Goal: Task Accomplishment & Management: Manage account settings

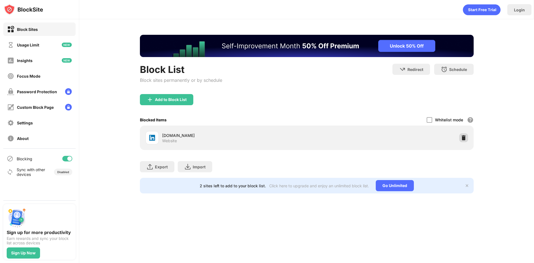
click at [463, 138] on img at bounding box center [464, 138] width 6 height 6
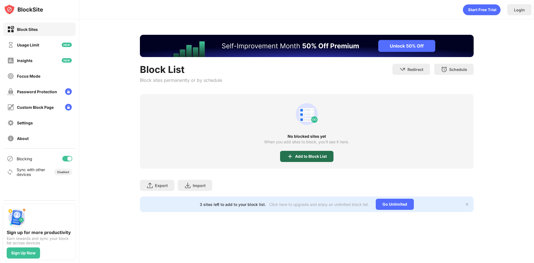
click at [306, 157] on div "Add to Block List" at bounding box center [311, 156] width 32 height 4
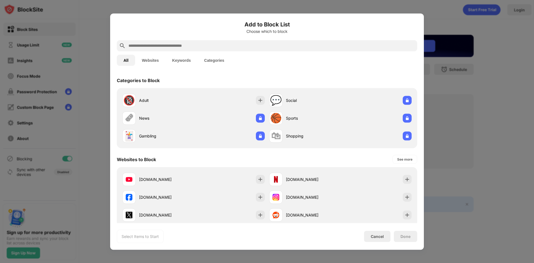
click at [164, 46] on input "text" at bounding box center [271, 45] width 287 height 7
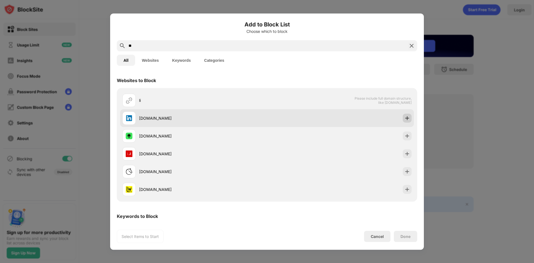
type input "**"
click at [405, 118] on img at bounding box center [408, 118] width 6 height 6
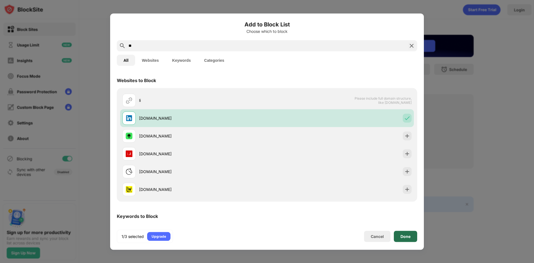
click at [403, 239] on div "Done" at bounding box center [405, 236] width 23 height 11
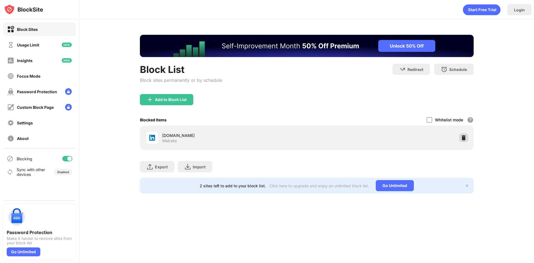
click at [463, 139] on img at bounding box center [464, 138] width 6 height 6
